Goal: Transaction & Acquisition: Purchase product/service

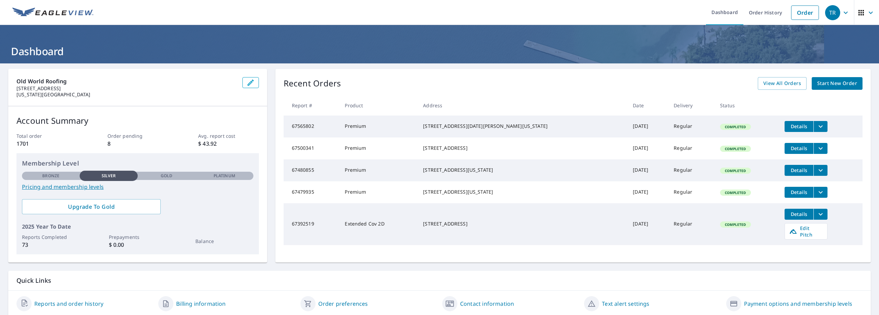
click at [826, 81] on span "Start New Order" at bounding box center [837, 83] width 40 height 9
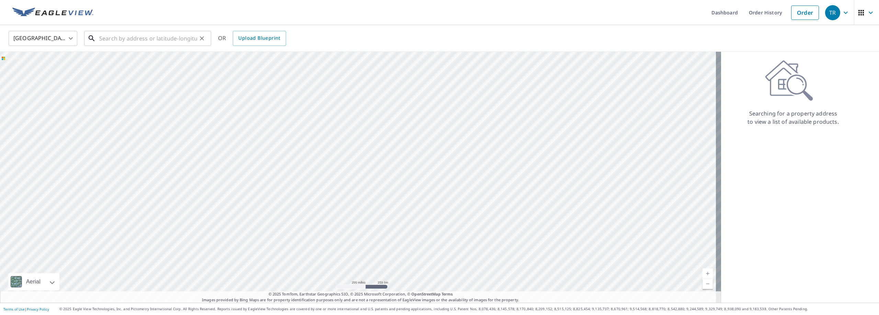
click at [115, 40] on input "text" at bounding box center [148, 38] width 98 height 19
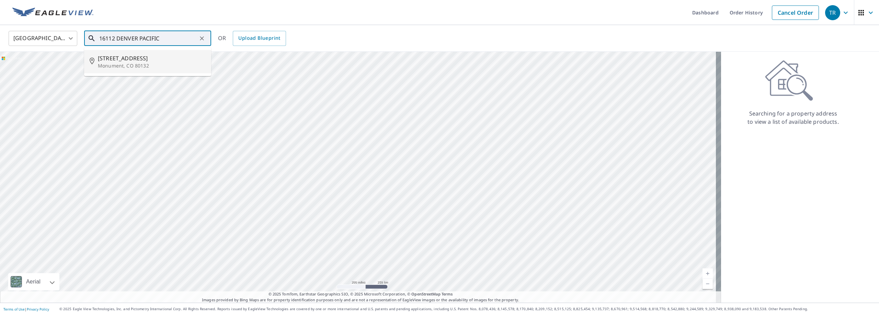
click at [114, 61] on span "[STREET_ADDRESS]" at bounding box center [152, 58] width 108 height 8
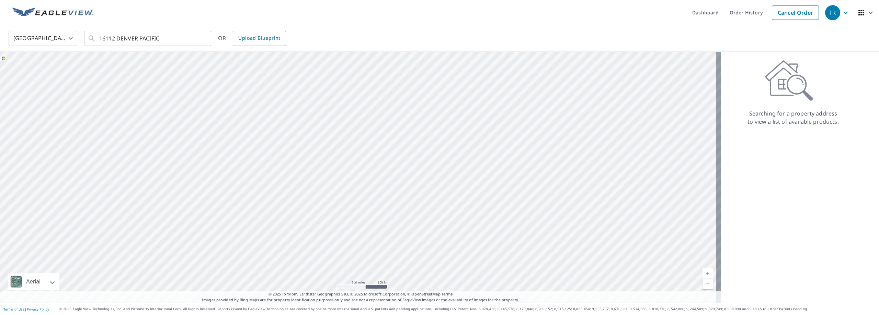
type input "[STREET_ADDRESS]"
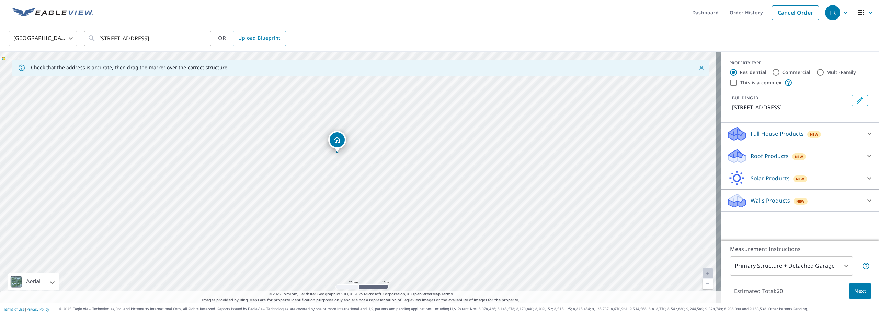
drag, startPoint x: 318, startPoint y: 136, endPoint x: 378, endPoint y: 200, distance: 88.2
click at [378, 200] on div "[STREET_ADDRESS]" at bounding box center [360, 177] width 721 height 251
click at [865, 160] on icon at bounding box center [869, 156] width 8 height 8
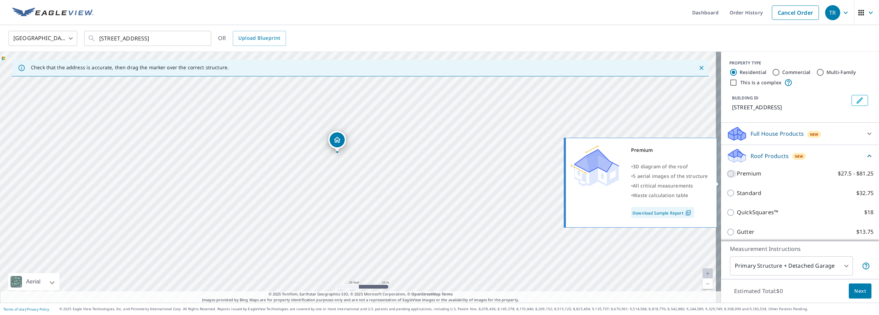
click at [726, 178] on input "Premium $27.5 - $81.25" at bounding box center [731, 174] width 10 height 8
checkbox input "true"
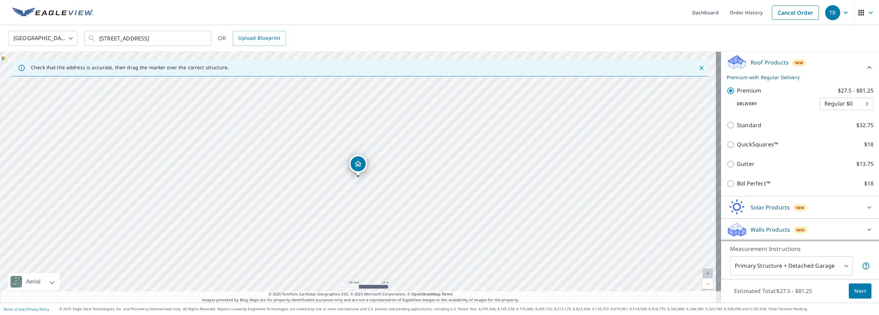
scroll to position [102, 0]
click at [861, 292] on button "Next" at bounding box center [860, 291] width 23 height 15
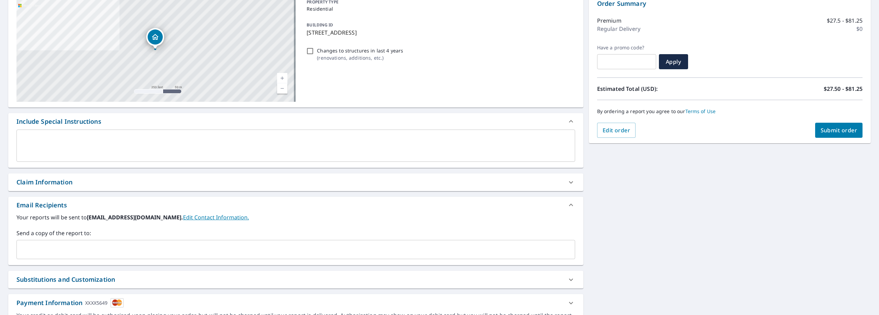
scroll to position [103, 0]
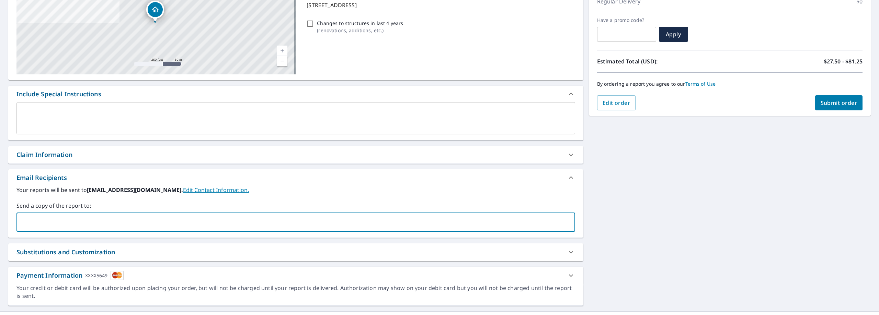
click at [22, 220] on input "text" at bounding box center [291, 222] width 542 height 13
type input "C"
type input "[EMAIL_ADDRESS][DOMAIN_NAME]"
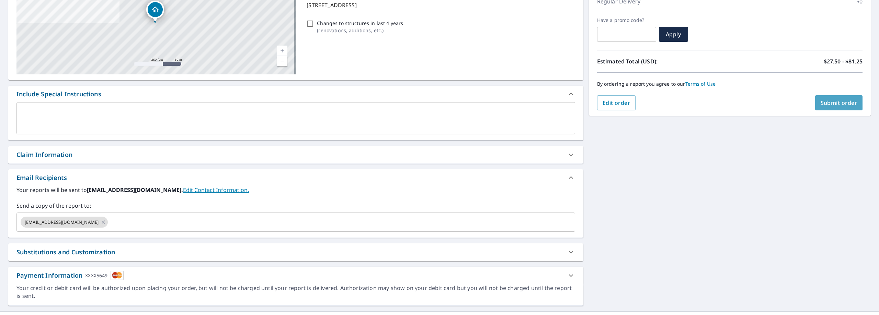
click at [824, 104] on span "Submit order" at bounding box center [838, 103] width 37 height 8
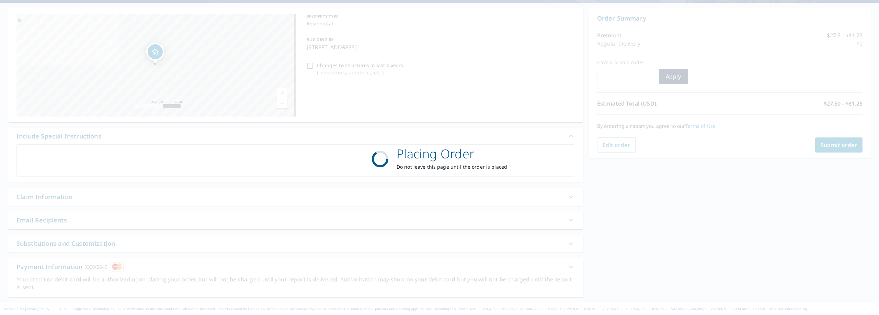
scroll to position [61, 0]
